Goal: Transaction & Acquisition: Subscribe to service/newsletter

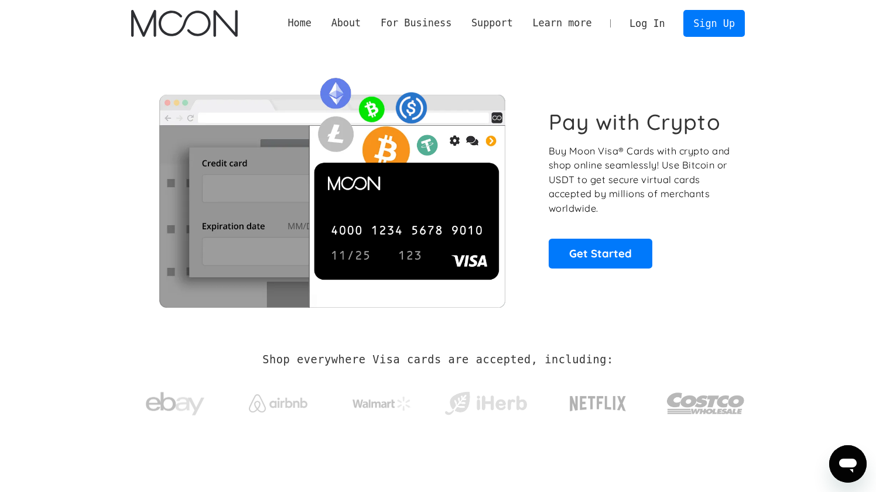
click at [670, 22] on link "Log In" at bounding box center [647, 24] width 55 height 26
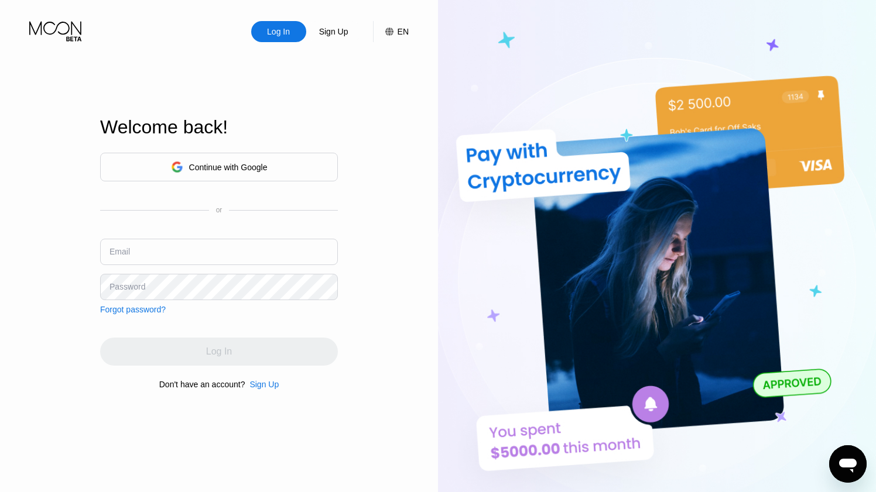
click at [273, 386] on div "Sign Up" at bounding box center [263, 384] width 29 height 9
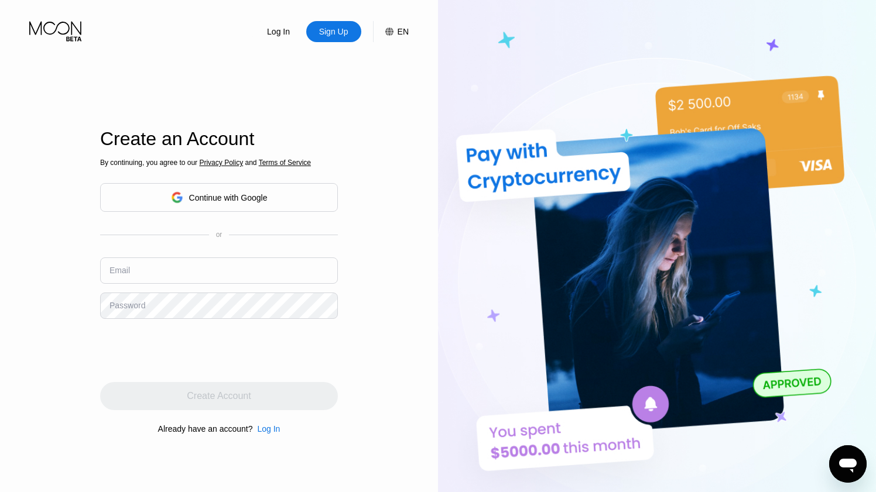
click at [193, 273] on input "text" at bounding box center [219, 271] width 238 height 26
paste input "crossing1831@onet.pl:"
type input "[EMAIL_ADDRESS][DOMAIN_NAME]"
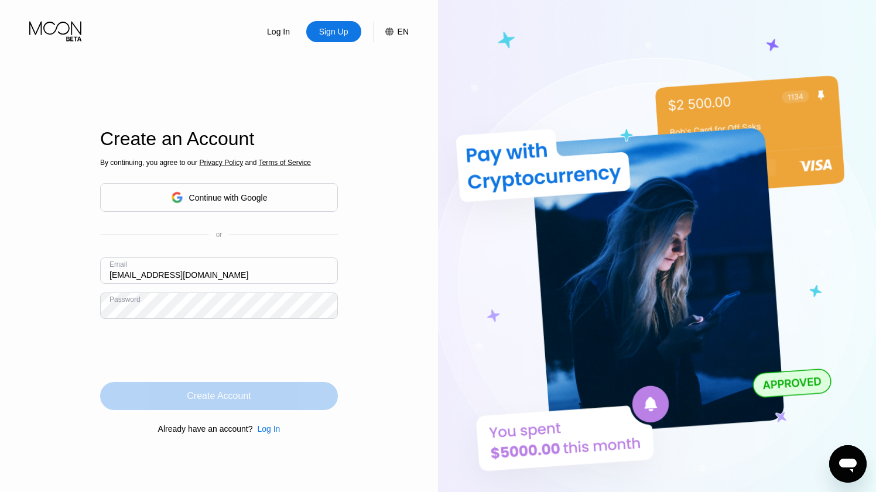
click at [233, 392] on div "Create Account" at bounding box center [219, 397] width 64 height 12
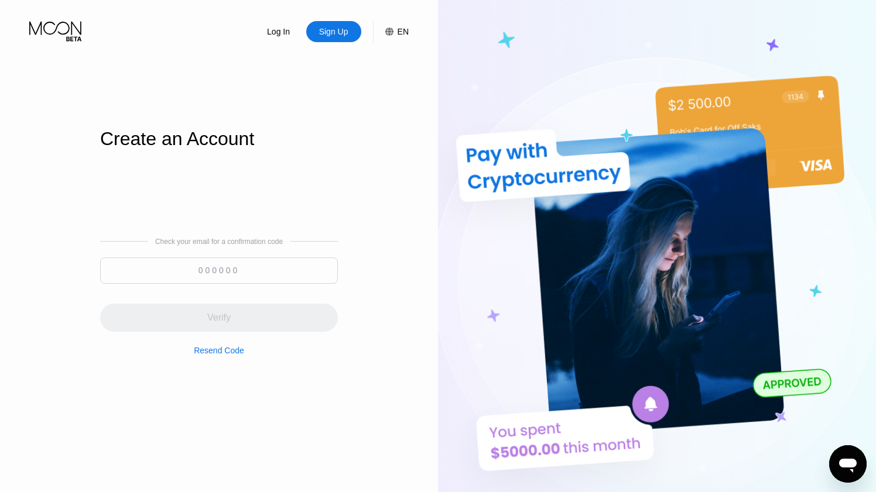
click at [221, 259] on input at bounding box center [219, 271] width 238 height 26
paste input "769420"
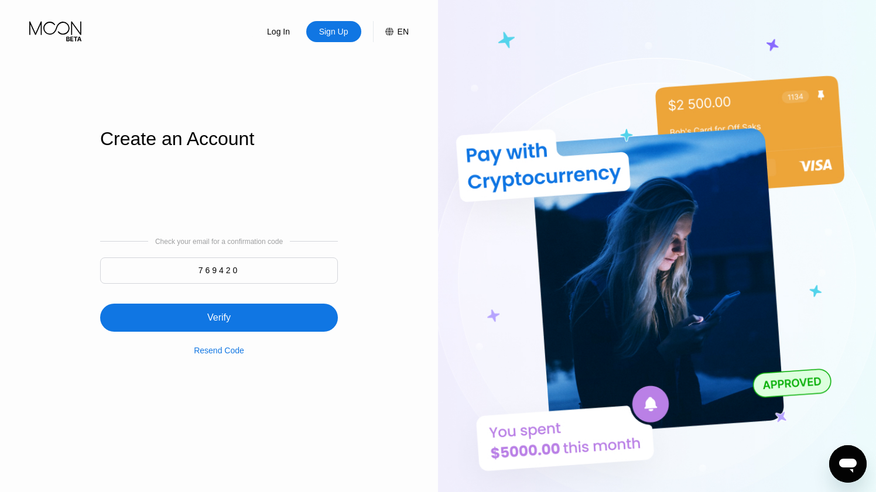
type input "769420"
click at [230, 325] on div "Verify" at bounding box center [219, 318] width 238 height 28
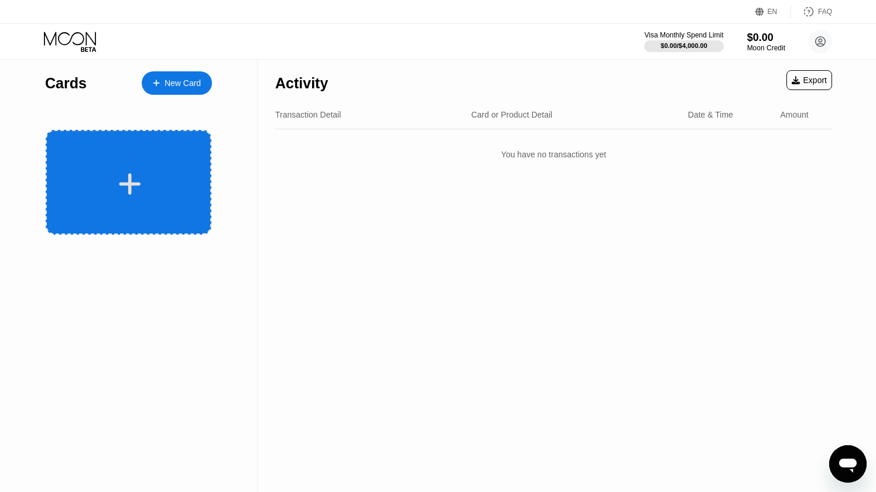
click at [150, 169] on div at bounding box center [129, 182] width 166 height 105
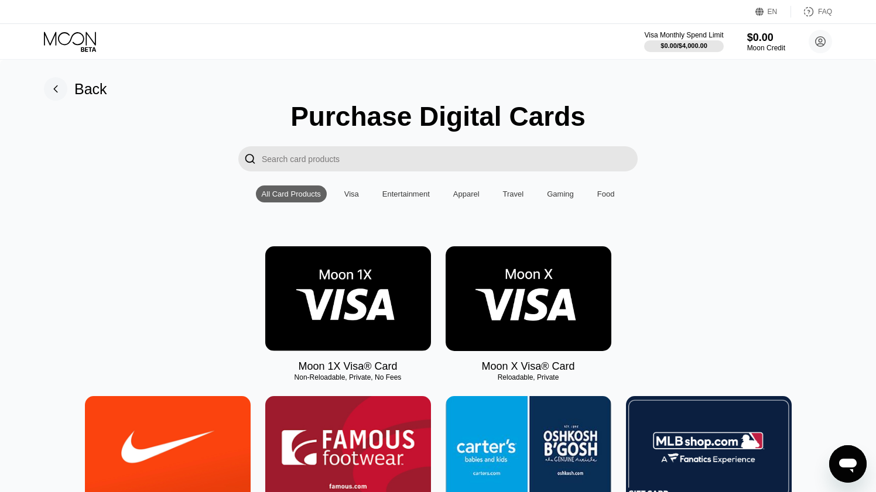
click at [334, 321] on img at bounding box center [348, 299] width 166 height 105
click at [508, 297] on img at bounding box center [529, 299] width 166 height 105
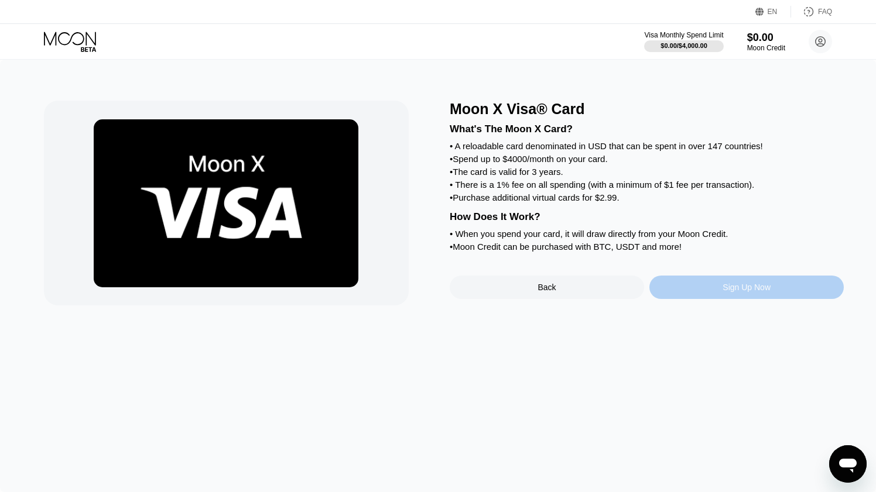
click at [703, 292] on div "Sign Up Now" at bounding box center [746, 287] width 194 height 23
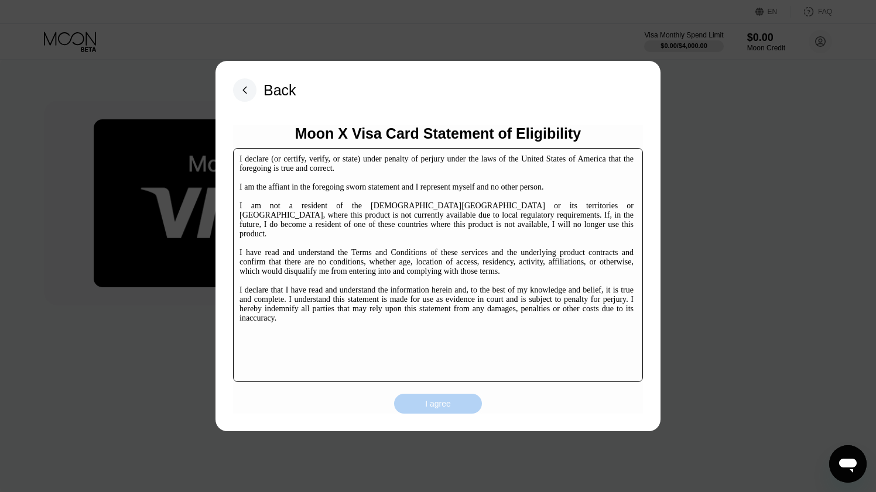
click at [434, 409] on div "I agree" at bounding box center [438, 404] width 26 height 11
